Goal: Information Seeking & Learning: Learn about a topic

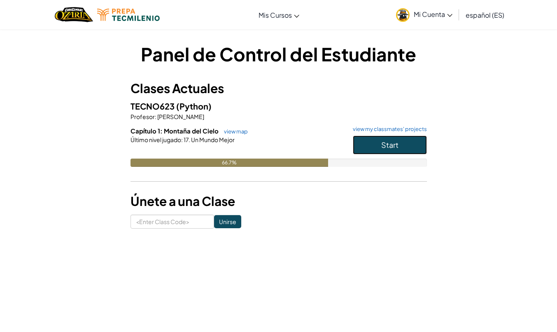
click at [379, 144] on button "Start" at bounding box center [390, 145] width 74 height 19
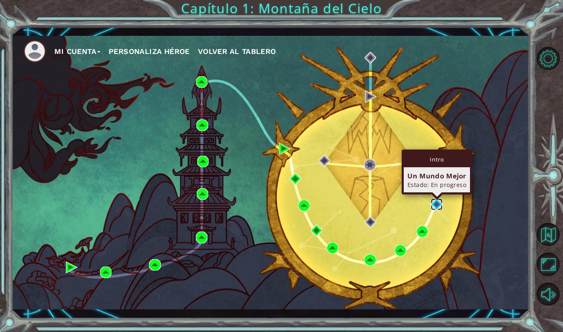
click at [437, 208] on img at bounding box center [437, 205] width 12 height 12
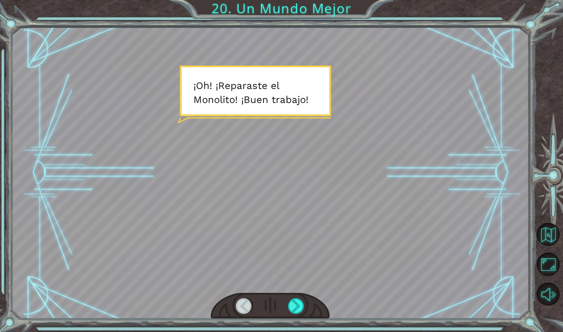
click at [293, 306] on div at bounding box center [296, 306] width 17 height 16
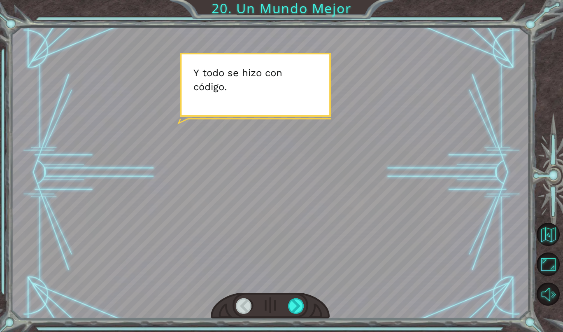
click at [293, 306] on div at bounding box center [296, 306] width 17 height 16
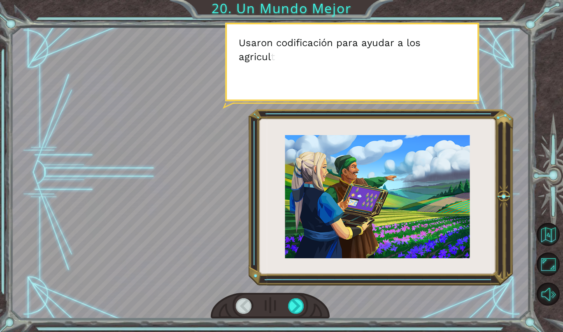
click at [293, 306] on div at bounding box center [296, 306] width 17 height 16
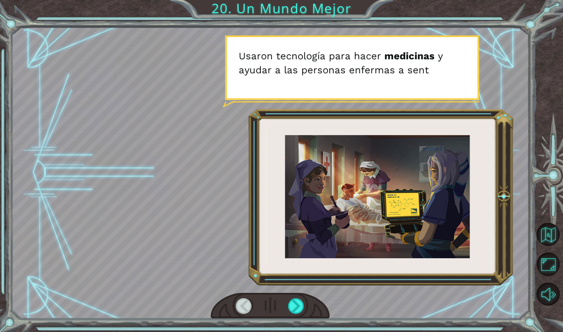
click at [293, 306] on div at bounding box center [296, 306] width 17 height 16
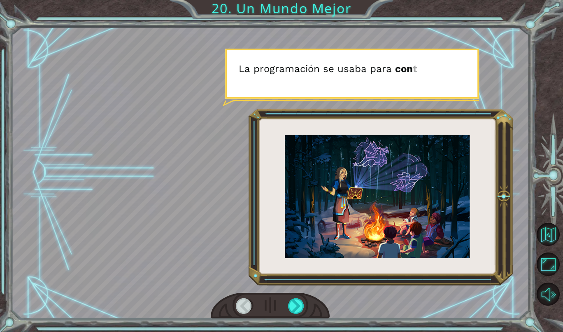
click at [293, 306] on div at bounding box center [296, 306] width 17 height 16
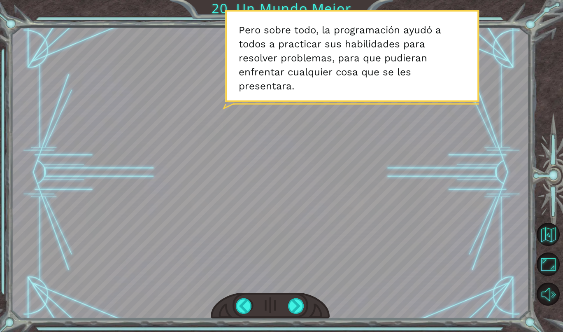
click at [293, 306] on div at bounding box center [296, 306] width 17 height 16
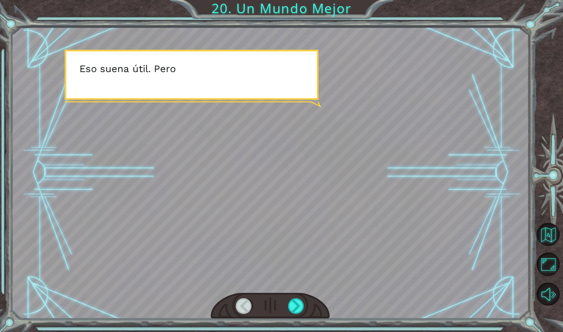
click at [293, 306] on div at bounding box center [296, 306] width 17 height 16
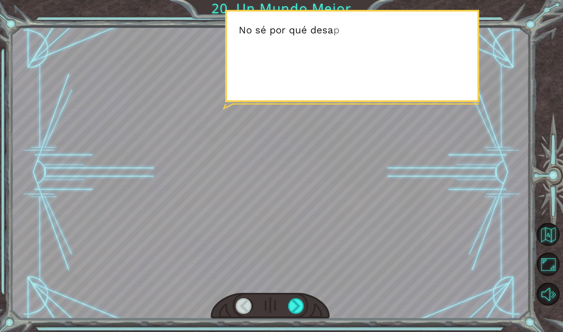
click at [293, 306] on div at bounding box center [296, 306] width 17 height 16
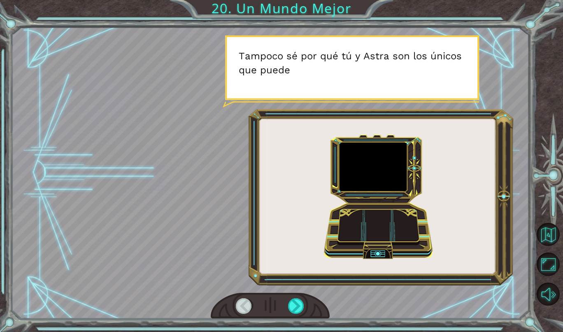
click at [293, 306] on div at bounding box center [296, 306] width 17 height 16
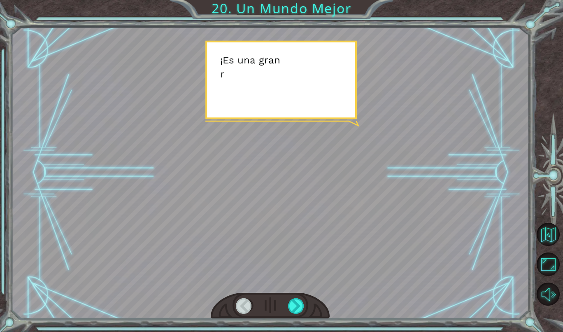
click at [293, 306] on div at bounding box center [296, 306] width 17 height 16
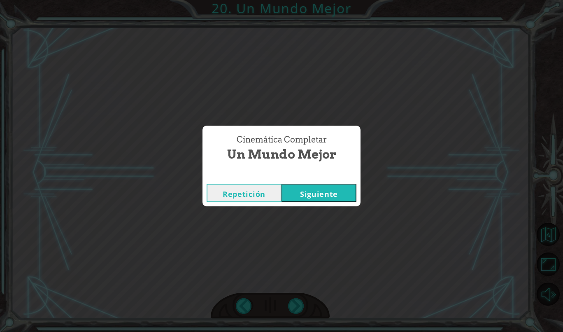
click at [329, 192] on button "Siguiente" at bounding box center [319, 193] width 75 height 19
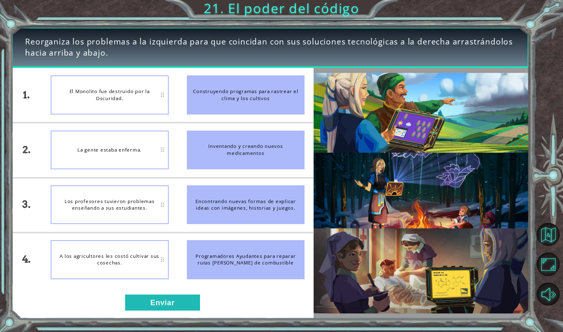
drag, startPoint x: 265, startPoint y: 159, endPoint x: 116, endPoint y: 203, distance: 155.8
click at [116, 203] on div "1. 2. 3. 4. El Monolito fue destruido por la Oscuridad. La gente estaba enferma…" at bounding box center [162, 177] width 303 height 219
drag, startPoint x: 241, startPoint y: 270, endPoint x: 241, endPoint y: 239, distance: 30.9
click at [241, 239] on li "Programadores Ayudantes para reparar rutas [PERSON_NAME] de combustible" at bounding box center [246, 260] width 136 height 54
click at [243, 255] on div "Programadores Ayudantes para reparar rutas [PERSON_NAME] de combustible" at bounding box center [246, 259] width 118 height 39
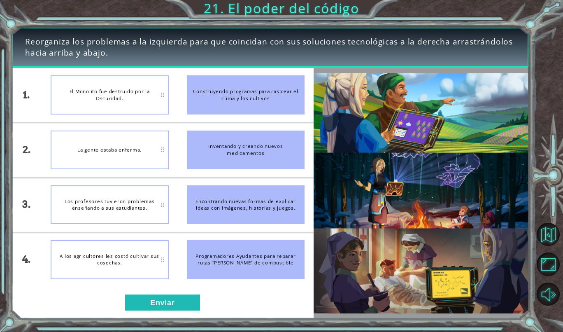
click at [243, 255] on div "Programadores Ayudantes para reparar rutas [PERSON_NAME] de combustible" at bounding box center [246, 259] width 118 height 39
drag, startPoint x: 246, startPoint y: 213, endPoint x: 236, endPoint y: 140, distance: 73.1
click at [236, 140] on ul "Construyendo programas para rastrear el clima y los cultivos Inventando y crean…" at bounding box center [246, 177] width 136 height 219
click at [143, 294] on button "Enviar" at bounding box center [162, 302] width 75 height 16
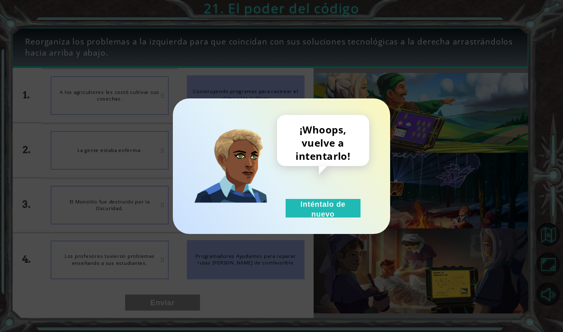
click at [296, 214] on button "Inténtalo de nuevo" at bounding box center [323, 208] width 75 height 19
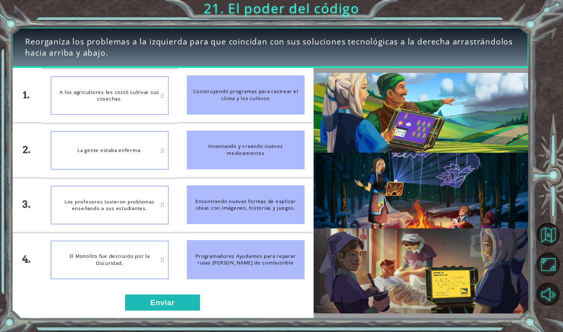
click at [148, 297] on button "Enviar" at bounding box center [162, 302] width 75 height 16
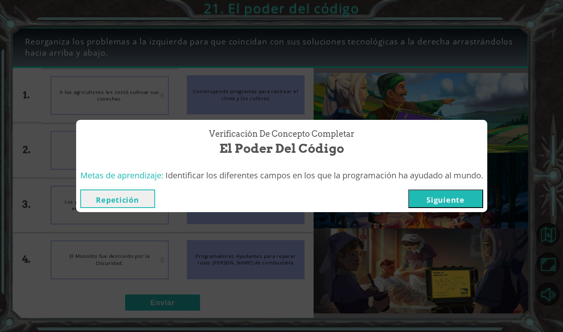
click at [437, 203] on button "Siguiente" at bounding box center [446, 198] width 75 height 19
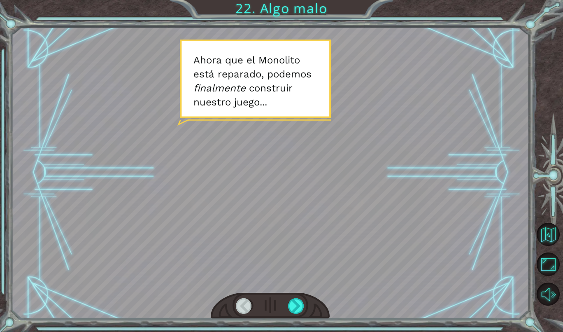
click at [297, 302] on div at bounding box center [296, 306] width 17 height 16
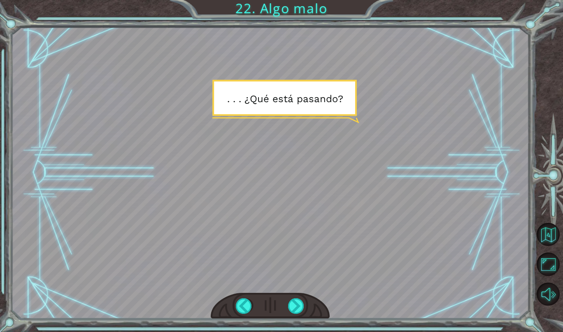
click at [297, 302] on div at bounding box center [296, 306] width 17 height 16
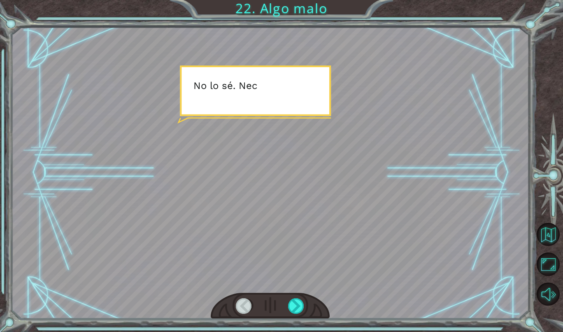
click at [297, 302] on div at bounding box center [296, 306] width 17 height 16
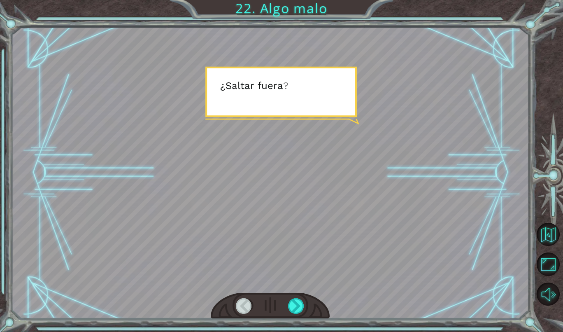
click at [297, 302] on div at bounding box center [296, 306] width 17 height 16
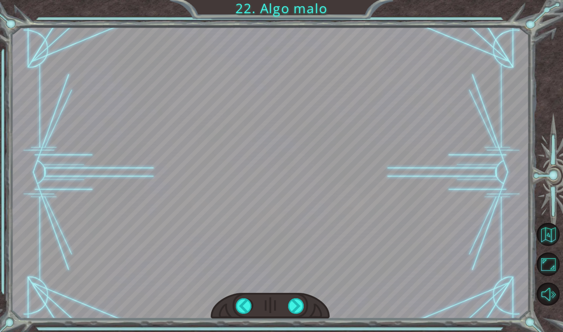
click at [297, 302] on div at bounding box center [296, 306] width 17 height 16
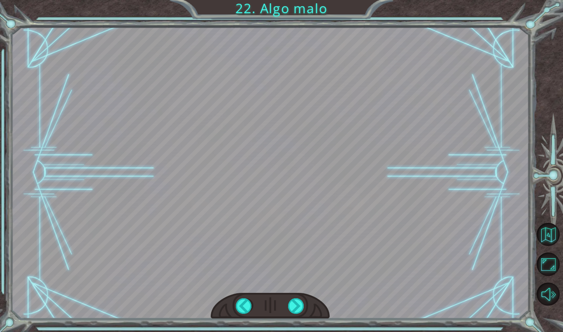
click at [243, 303] on div at bounding box center [244, 306] width 17 height 16
click at [548, 233] on button "Volver al Mapa" at bounding box center [548, 234] width 23 height 23
